Goal: Task Accomplishment & Management: Manage account settings

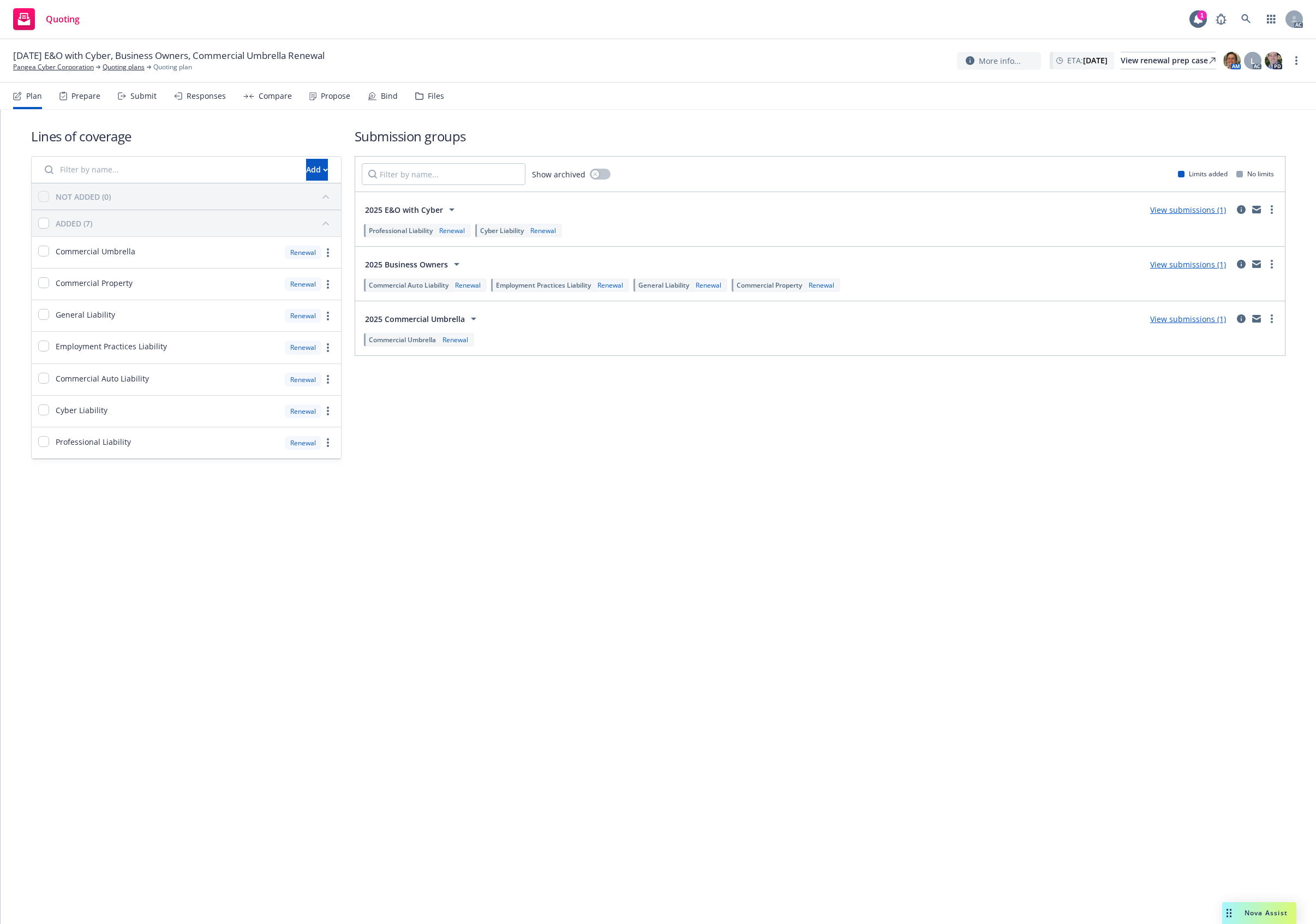
click at [431, 92] on div "Files" at bounding box center [435, 96] width 17 height 9
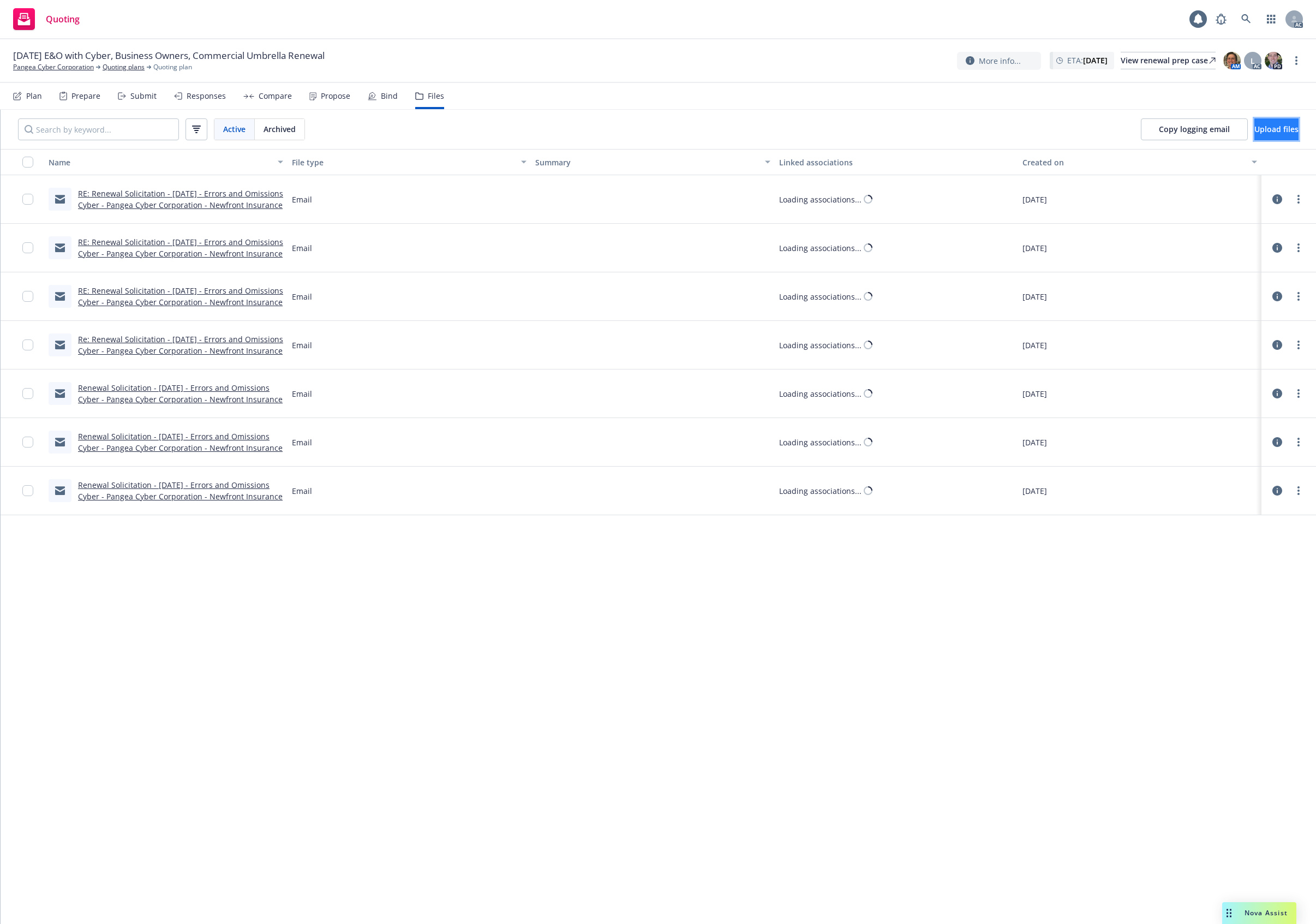
click at [1257, 120] on button "Upload files" at bounding box center [1276, 129] width 44 height 22
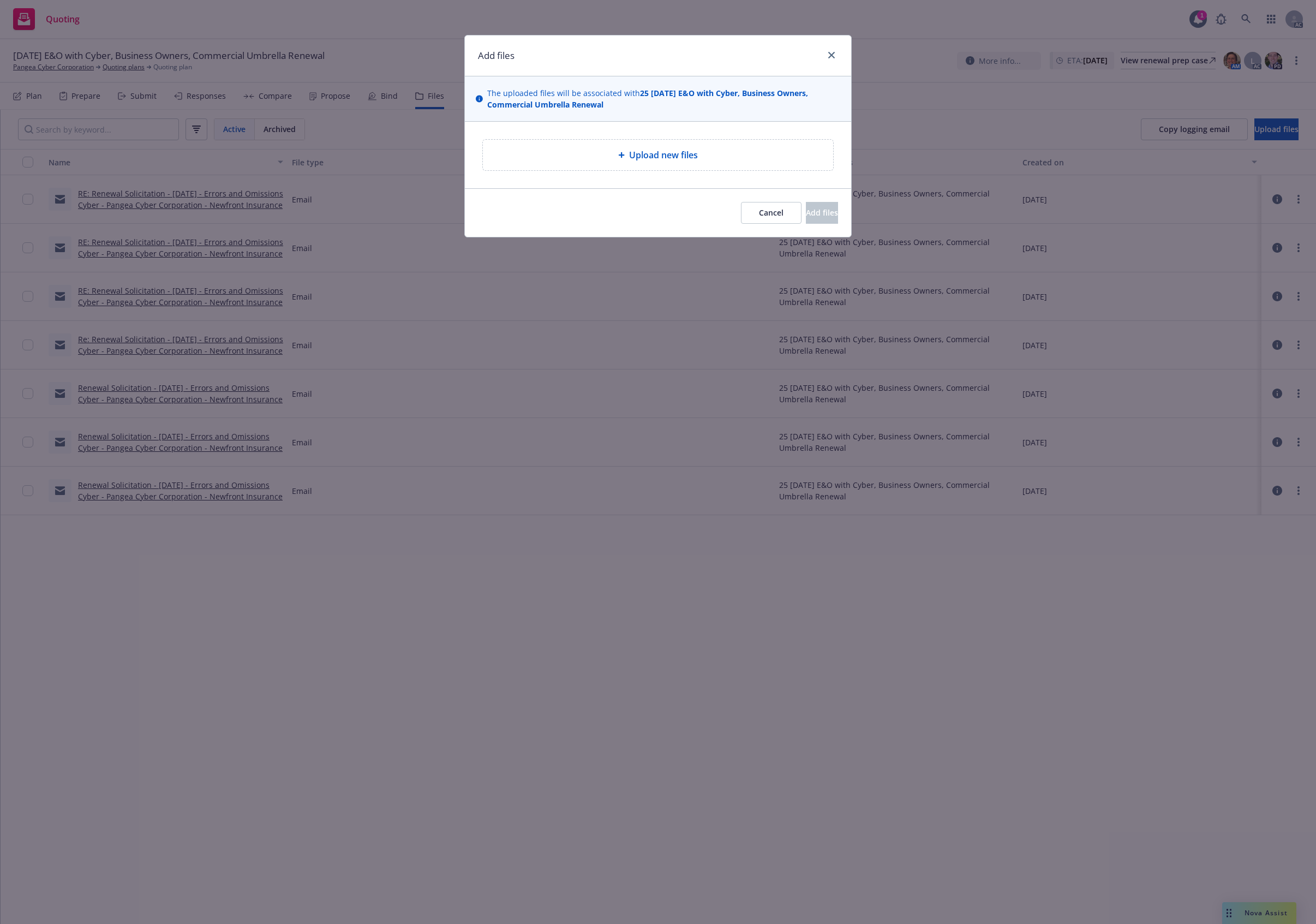
click at [655, 153] on span "Upload new files" at bounding box center [663, 154] width 69 height 13
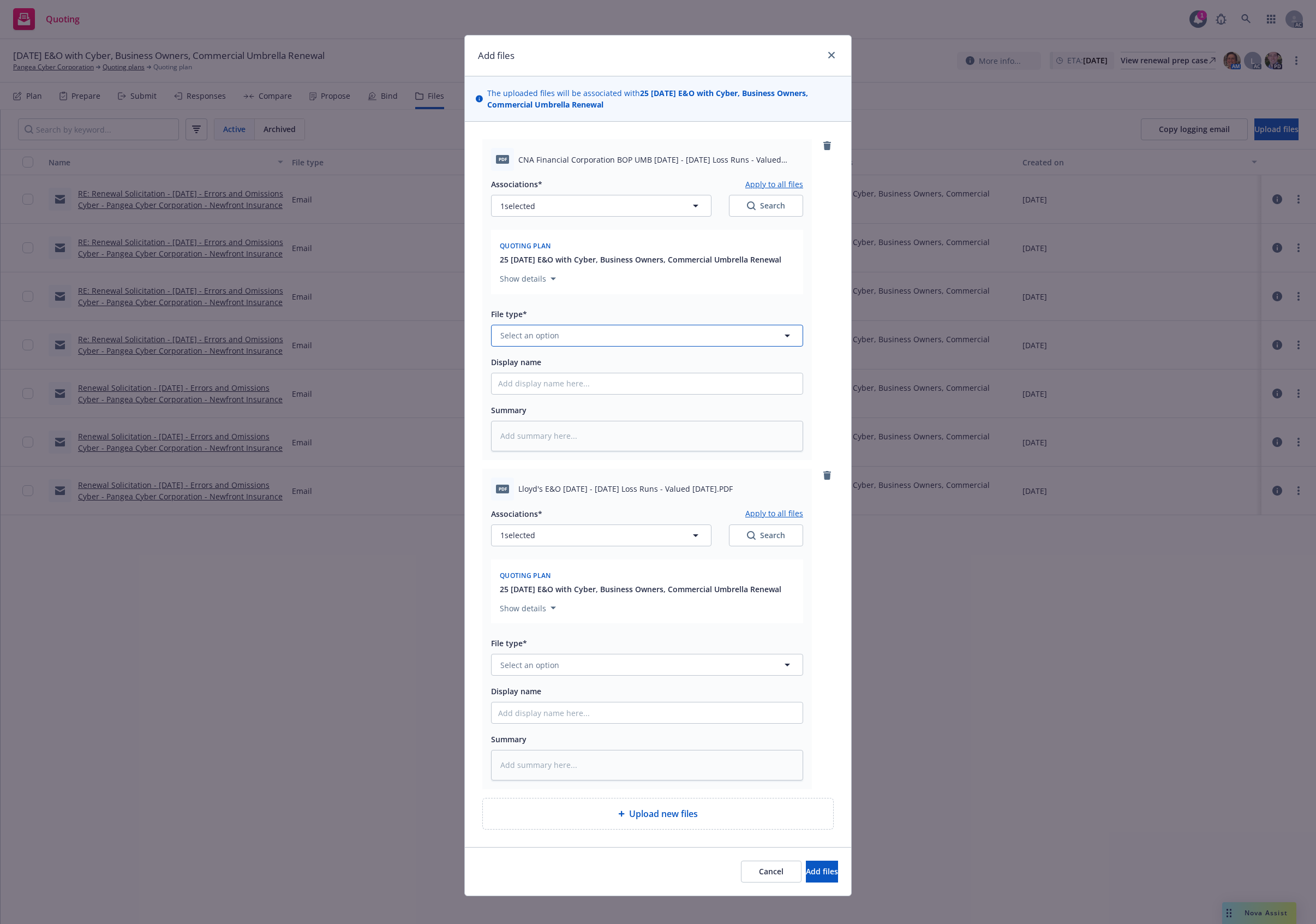
drag, startPoint x: 605, startPoint y: 326, endPoint x: 601, endPoint y: 330, distance: 5.7
click at [605, 327] on button "Select an option" at bounding box center [647, 335] width 312 height 22
type input "`"
type textarea "x"
paste input "Loss Runs"
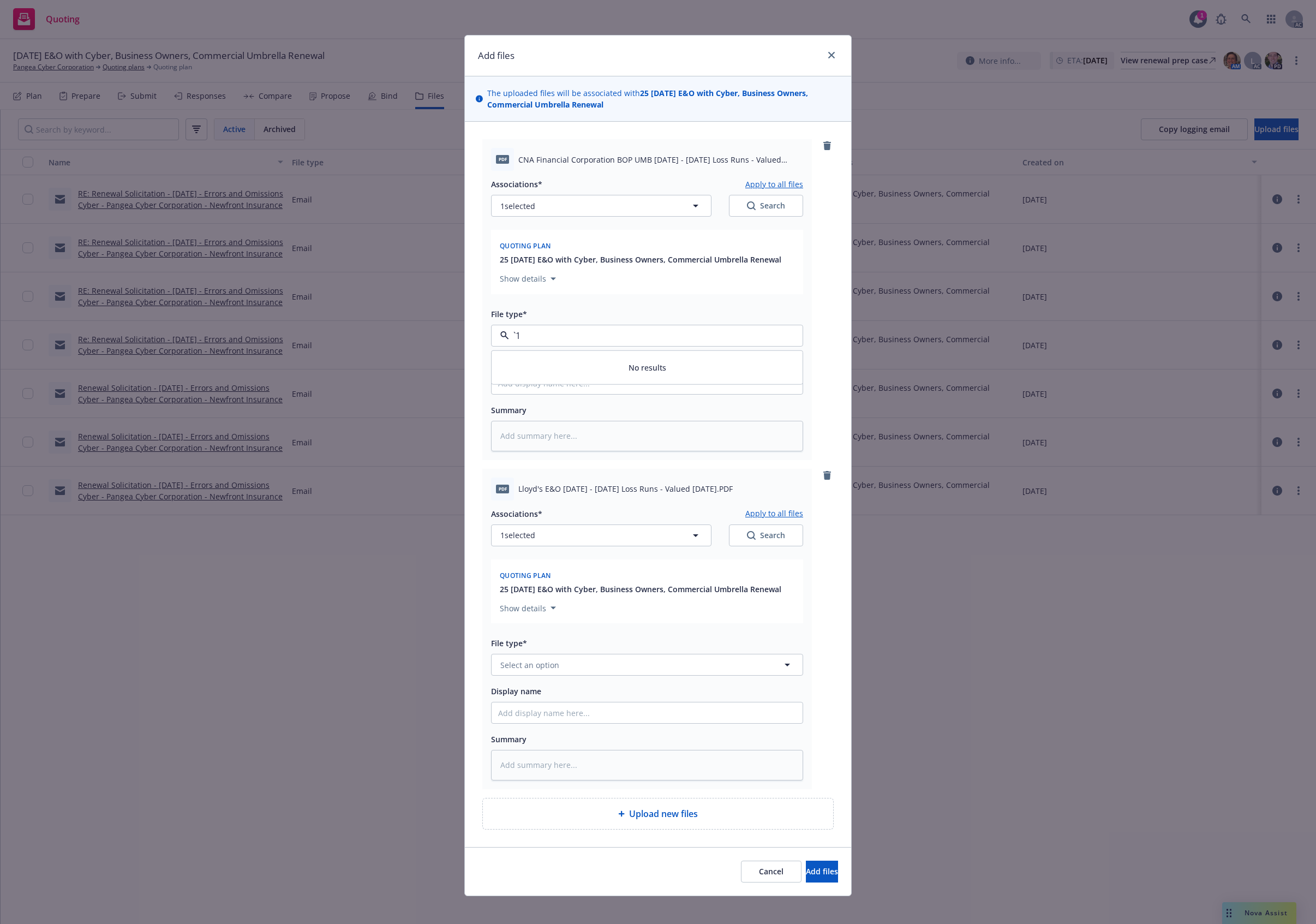
type input "Loss Runs"
click at [547, 359] on div "Loss Runs" at bounding box center [647, 366] width 298 height 16
type textarea "x"
click at [560, 668] on button "Select an option" at bounding box center [647, 664] width 312 height 22
paste input "Loss Runs"
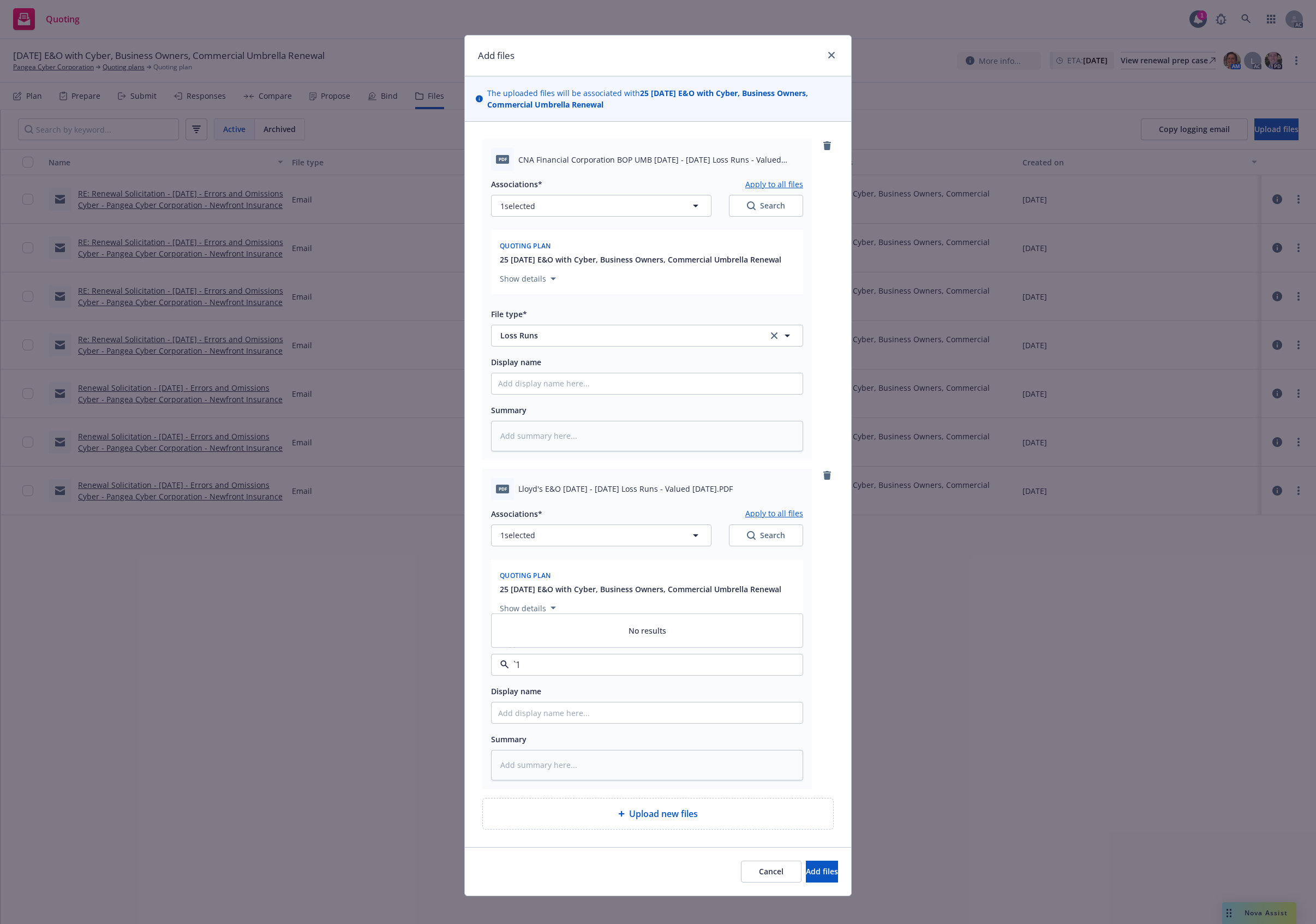
type input "Loss Runs"
click at [570, 544] on div "Loss Runs" at bounding box center [647, 548] width 298 height 16
click at [658, 536] on button "1 selected" at bounding box center [601, 535] width 221 height 22
type textarea "x"
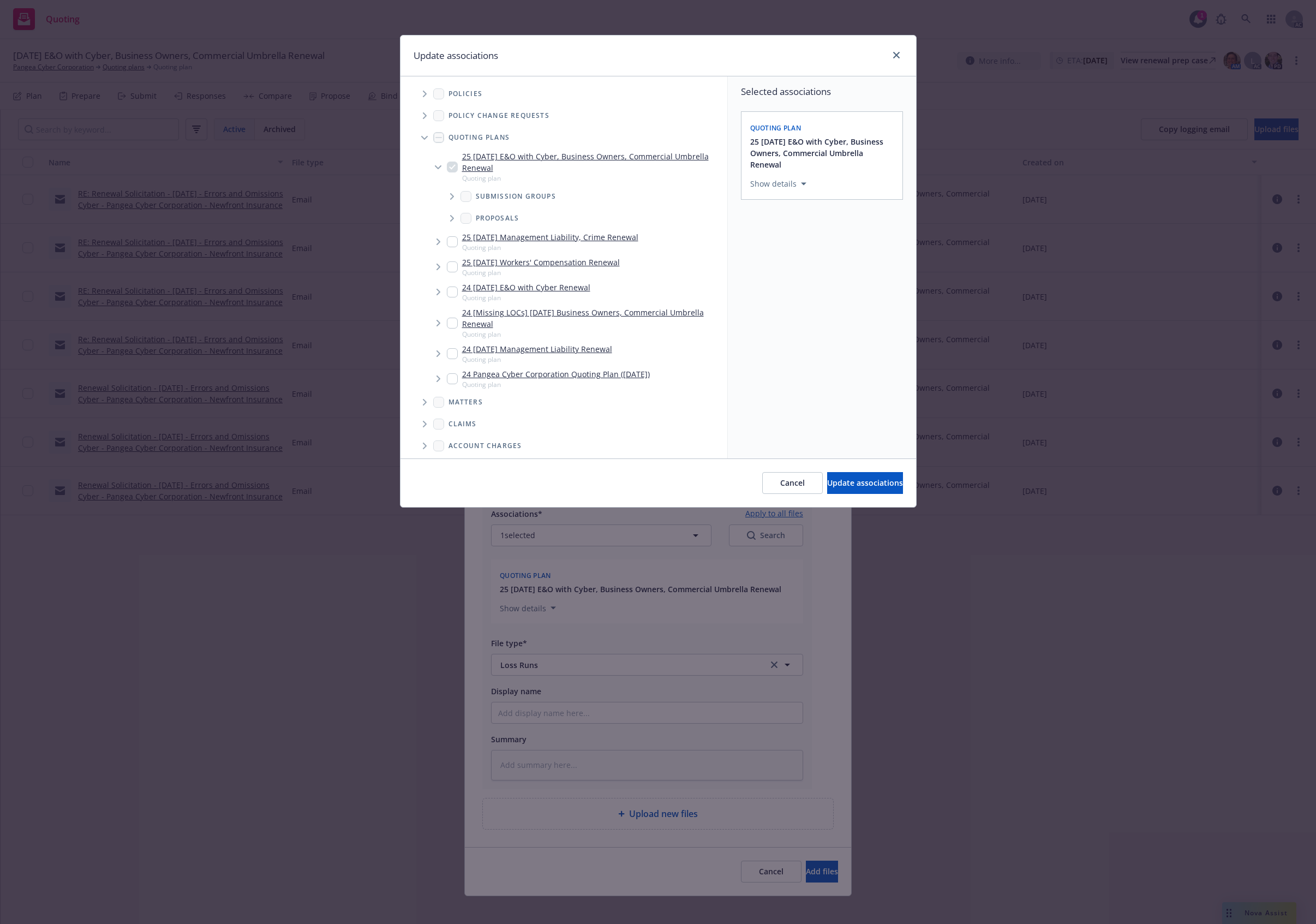
scroll to position [179, 0]
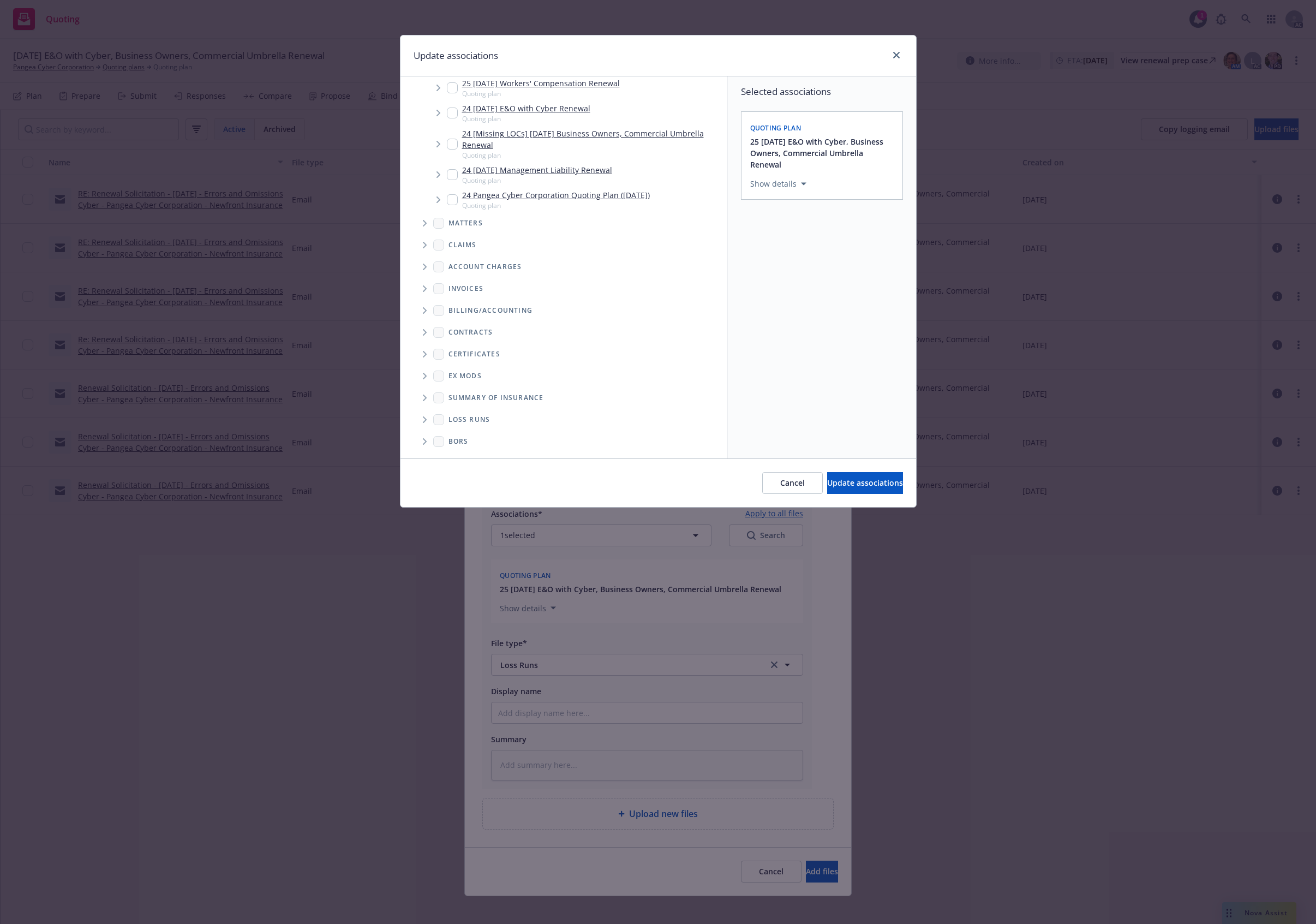
click at [430, 423] on div "Loss Runs" at bounding box center [569, 420] width 307 height 17
drag, startPoint x: 415, startPoint y: 421, endPoint x: 435, endPoint y: 421, distance: 20.0
click at [417, 421] on span "Folder Tree Example" at bounding box center [425, 420] width 17 height 17
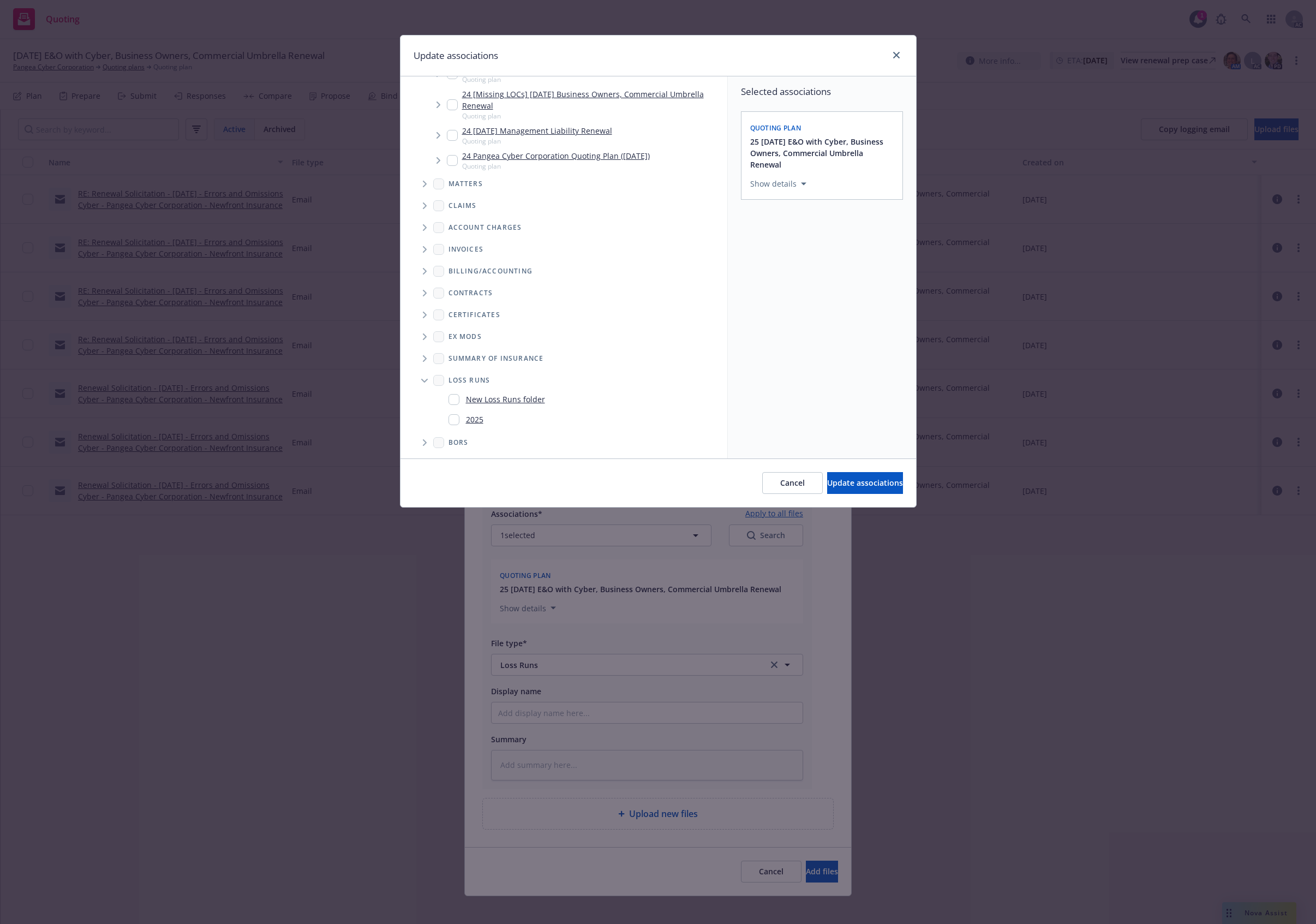
scroll to position [219, 0]
drag, startPoint x: 461, startPoint y: 419, endPoint x: 753, endPoint y: 417, distance: 292.0
click at [465, 419] on div "2025" at bounding box center [466, 418] width 35 height 16
checkbox input "true"
click at [799, 318] on div "Selected associations Quoting plan 25 [DATE] E&O with Cyber, Business Owners, C…" at bounding box center [822, 268] width 188 height 382
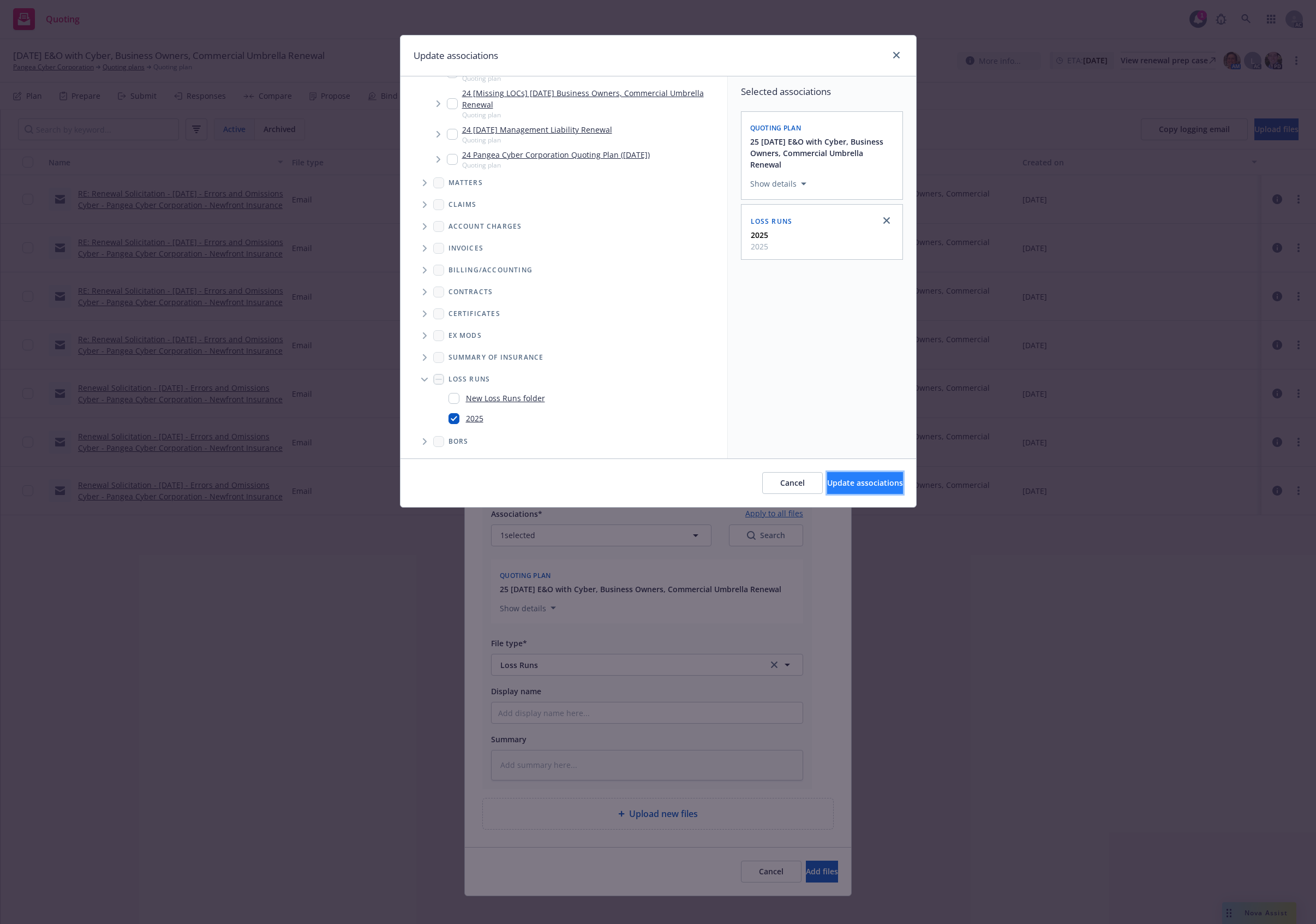
click at [851, 479] on span "Update associations" at bounding box center [864, 483] width 76 height 10
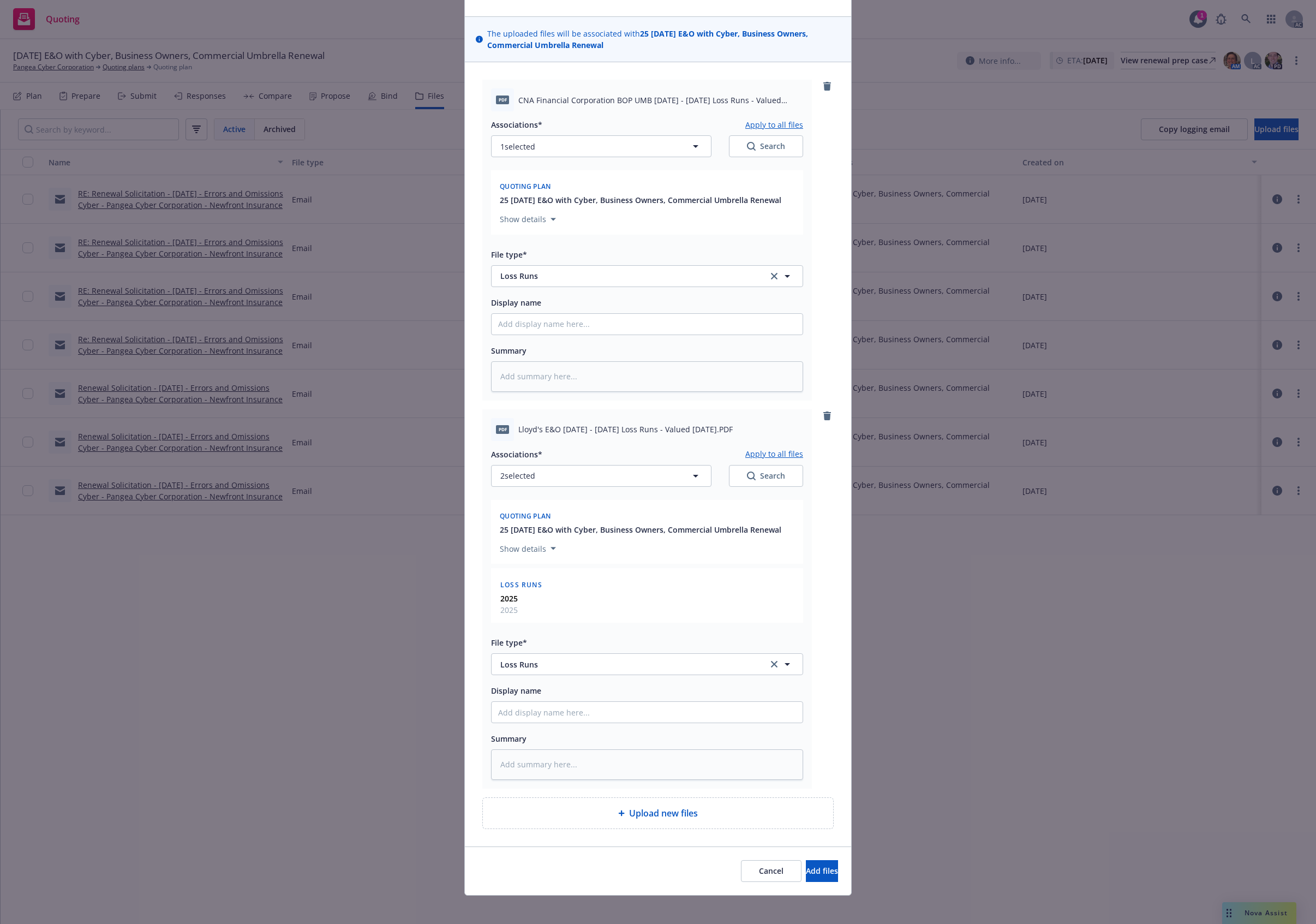
scroll to position [68, 0]
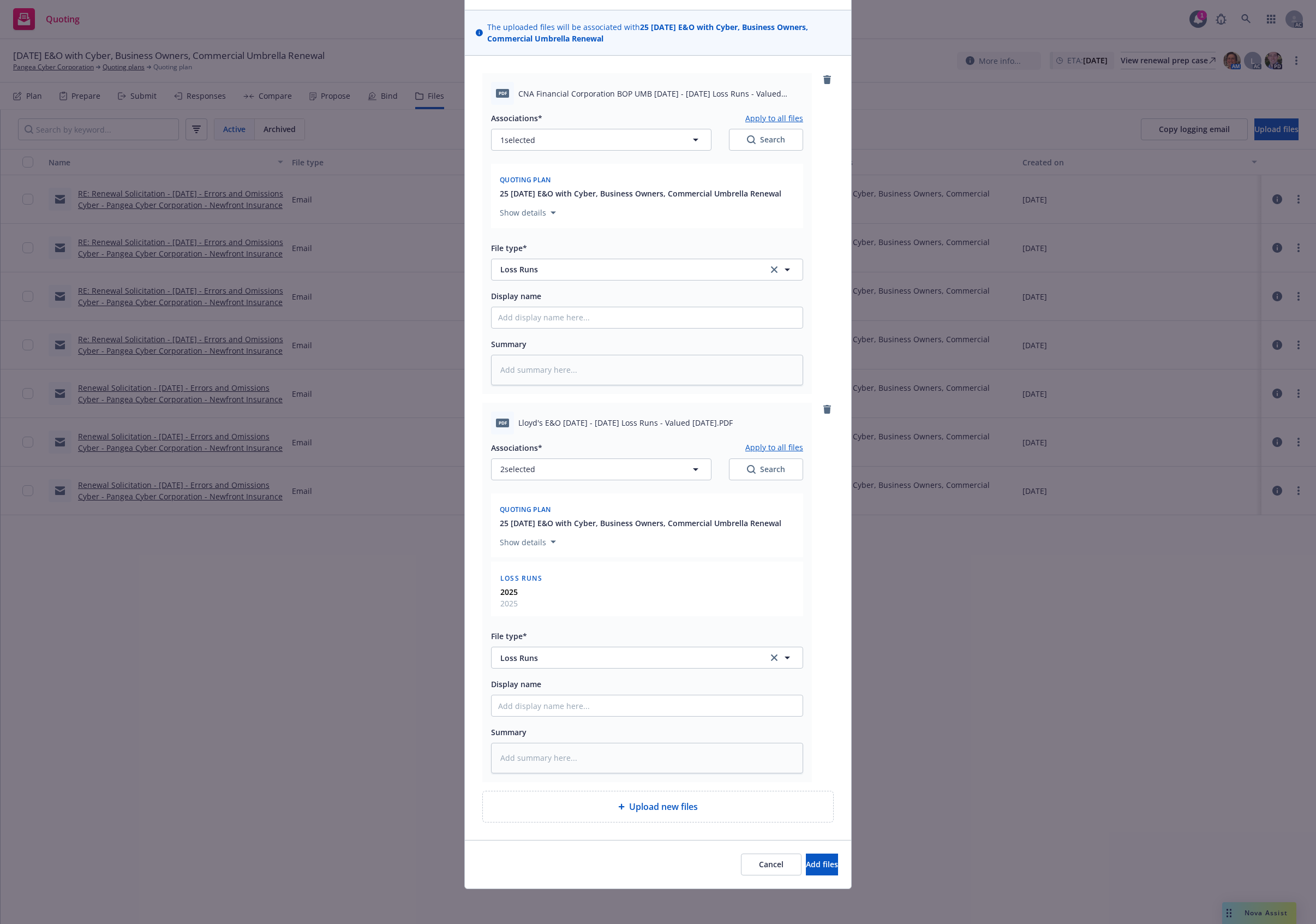
click at [777, 448] on button "Apply to all files" at bounding box center [774, 447] width 58 height 13
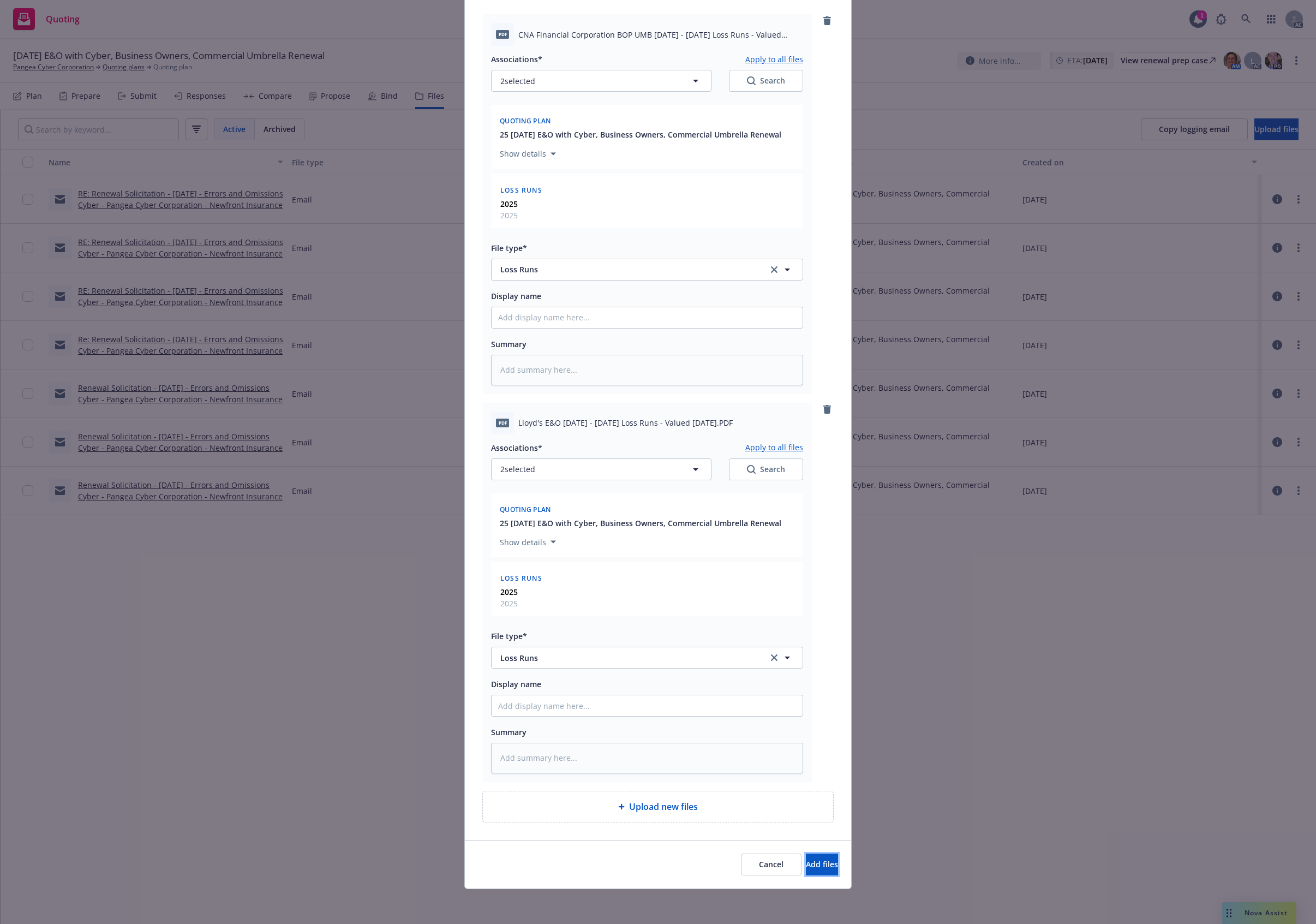
drag, startPoint x: 812, startPoint y: 870, endPoint x: 978, endPoint y: 753, distance: 203.1
click at [812, 869] on button "Add files" at bounding box center [822, 864] width 32 height 22
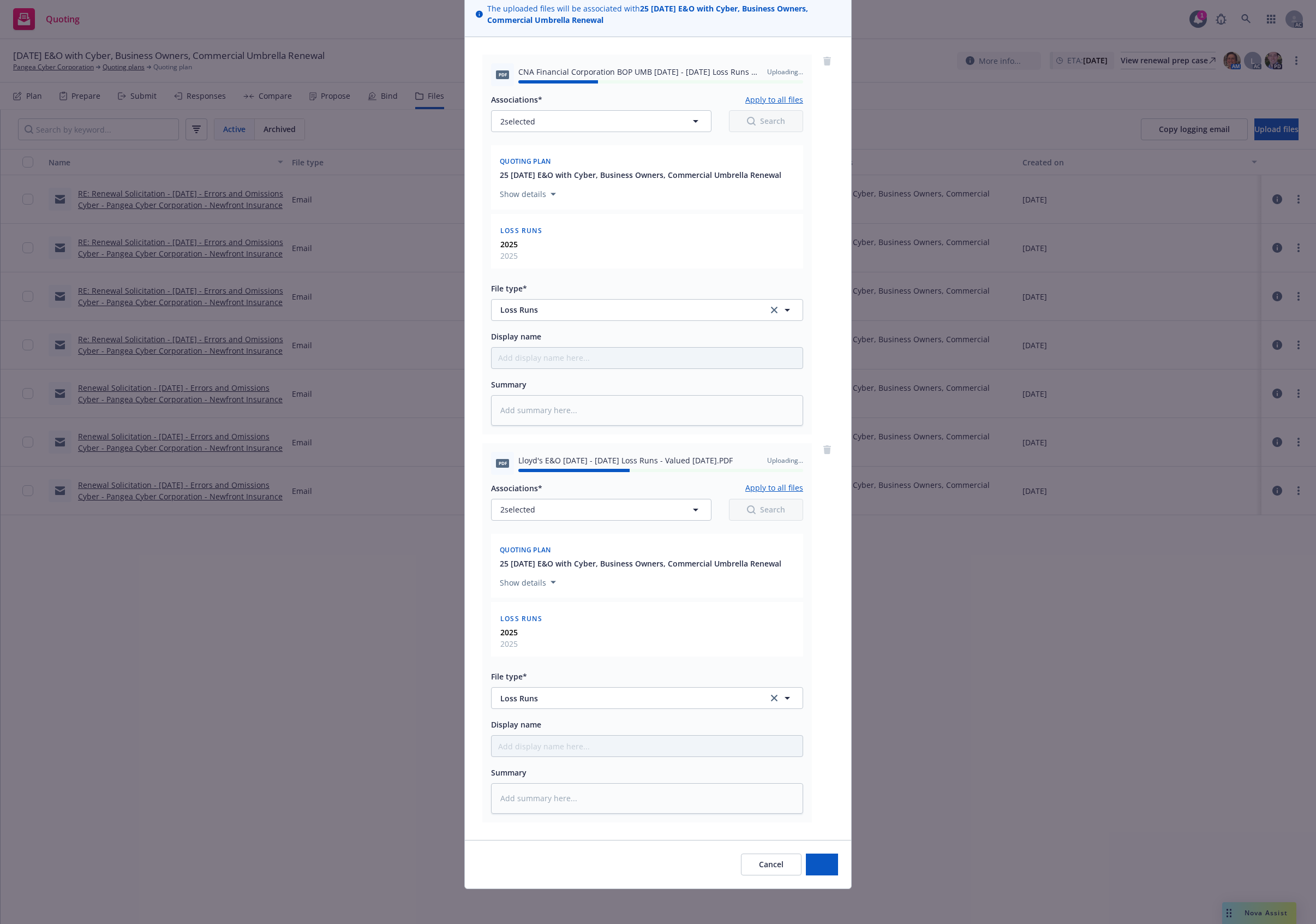
click at [1142, 640] on div "Add files The uploaded files will be associated with 25 [DATE] E&O with Cyber, …" at bounding box center [658, 462] width 1316 height 924
type textarea "x"
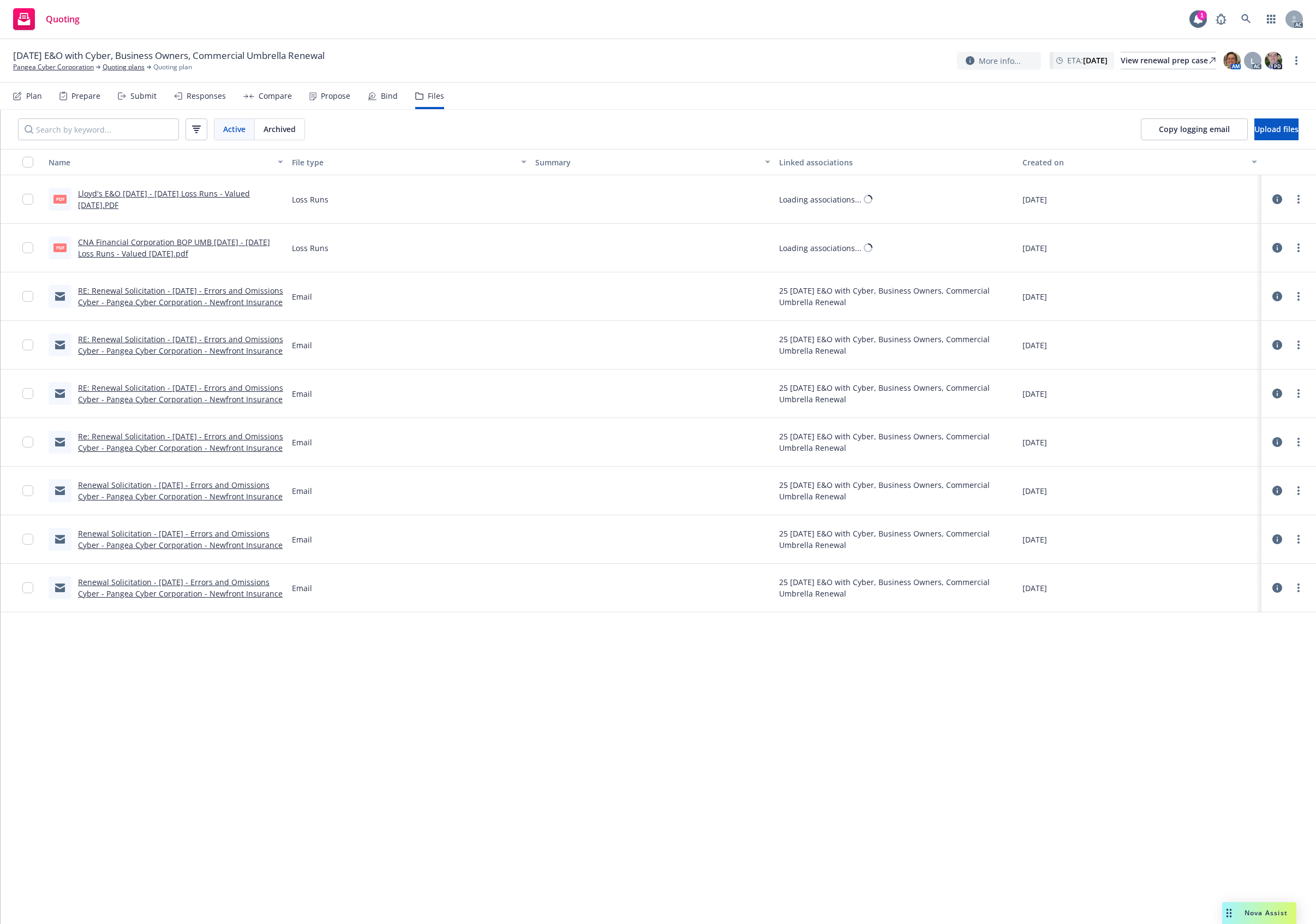
drag, startPoint x: 387, startPoint y: 616, endPoint x: 413, endPoint y: 616, distance: 26.0
click at [395, 616] on div "Name File type Summary Linked associations Created on PDF Lloyd's E&O [DATE] - …" at bounding box center [658, 537] width 1315 height 775
